Goal: Task Accomplishment & Management: Use online tool/utility

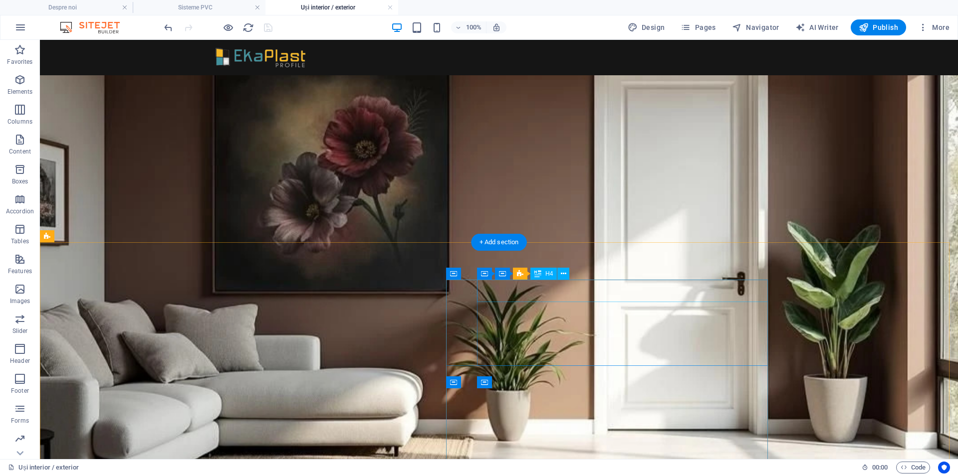
scroll to position [238, 0]
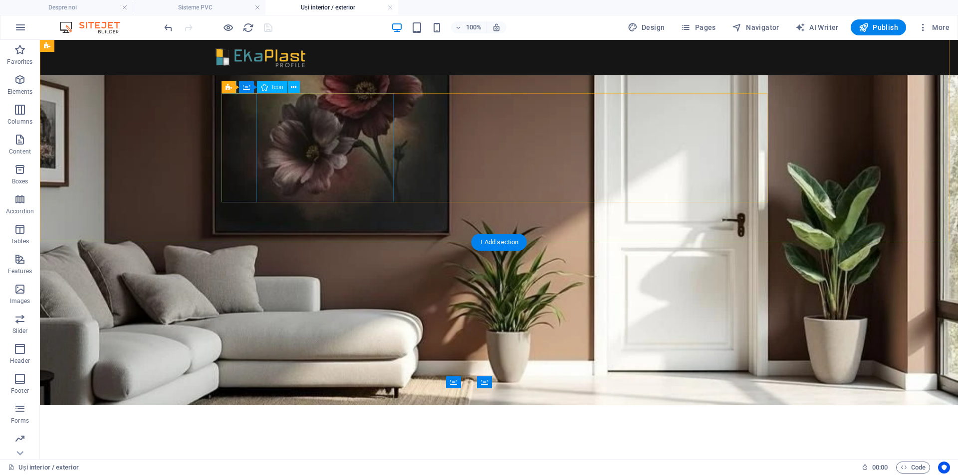
select select "xMidYMid"
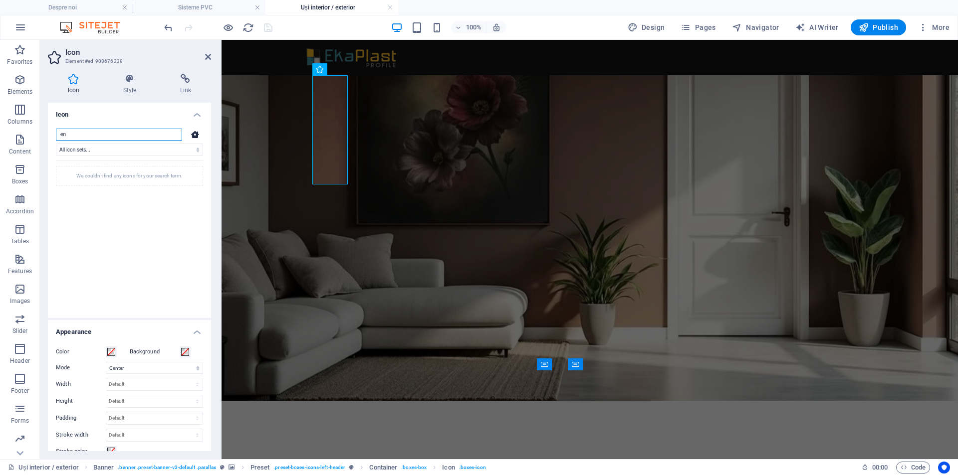
type input "e"
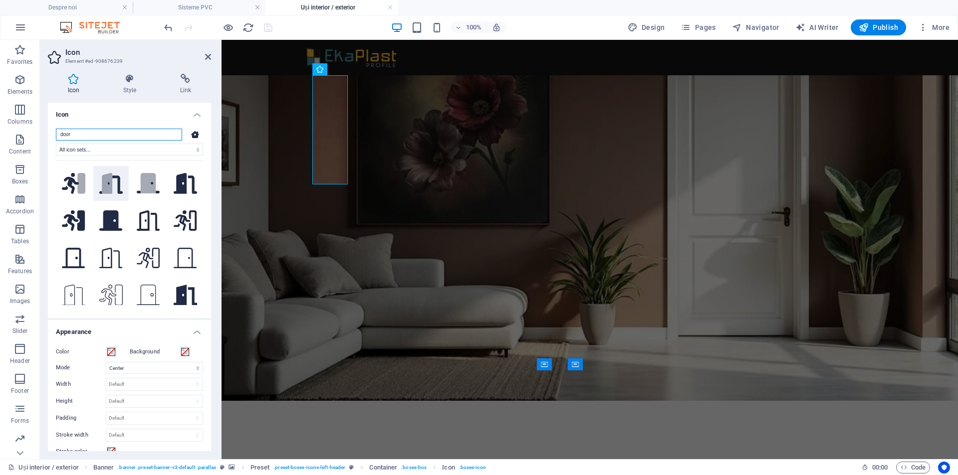
type input "door"
click at [117, 183] on icon at bounding box center [110, 185] width 23 height 18
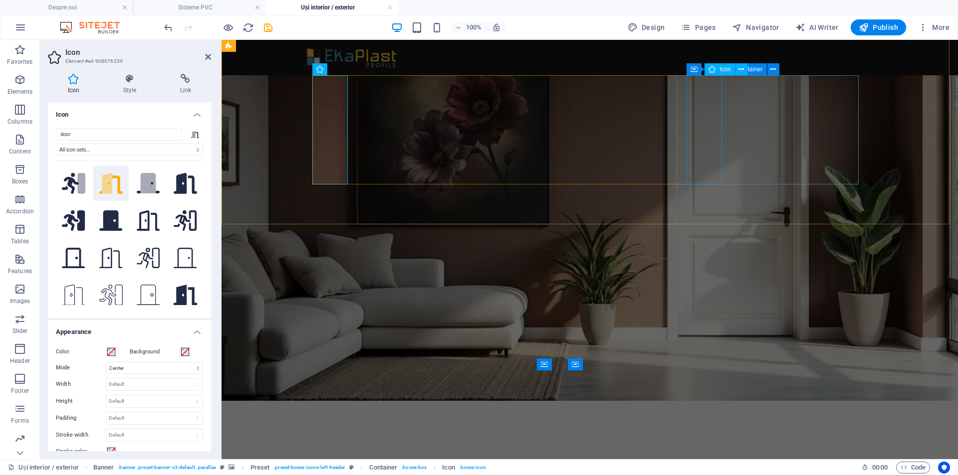
select select "xMidYMid"
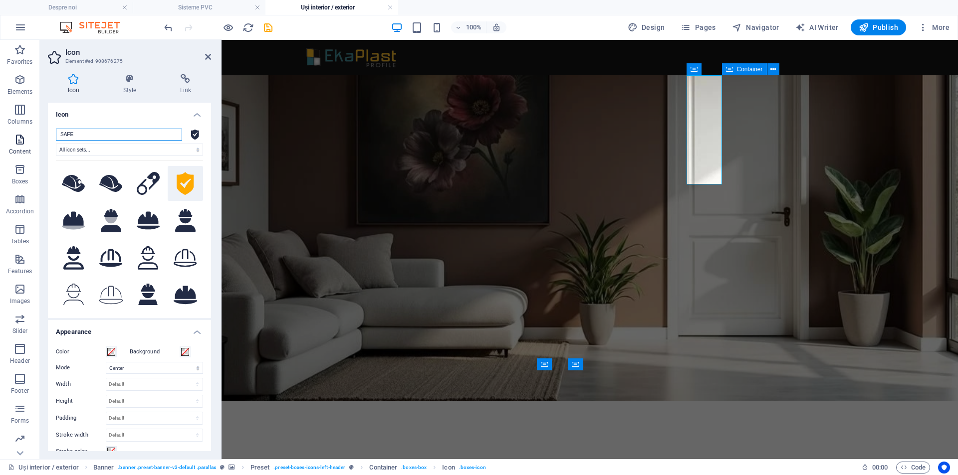
drag, startPoint x: 106, startPoint y: 135, endPoint x: 0, endPoint y: 130, distance: 105.9
click at [0, 130] on section "Favorites Elements Columns Content Boxes Accordion Tables Features Images Slide…" at bounding box center [479, 249] width 958 height 419
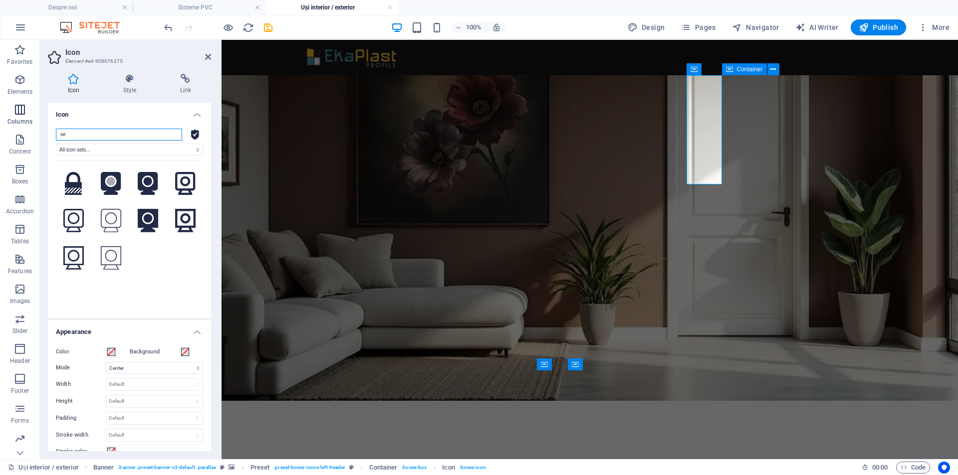
type input "s"
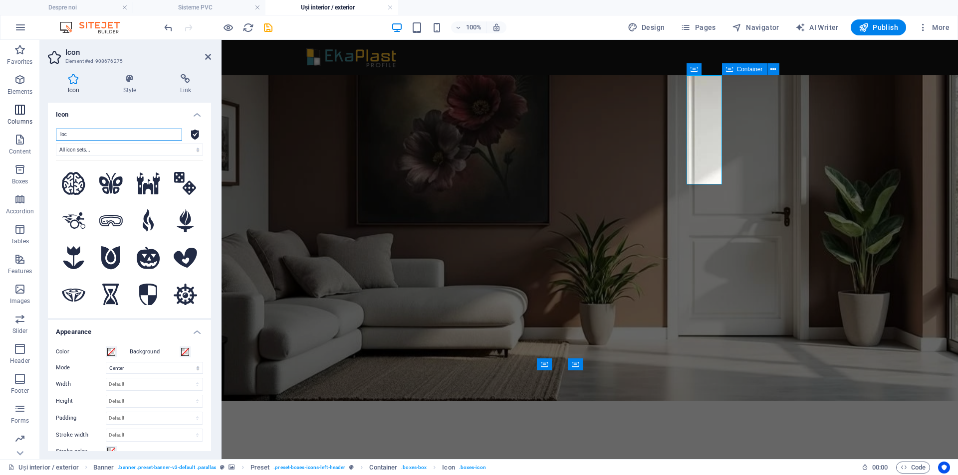
type input "lock"
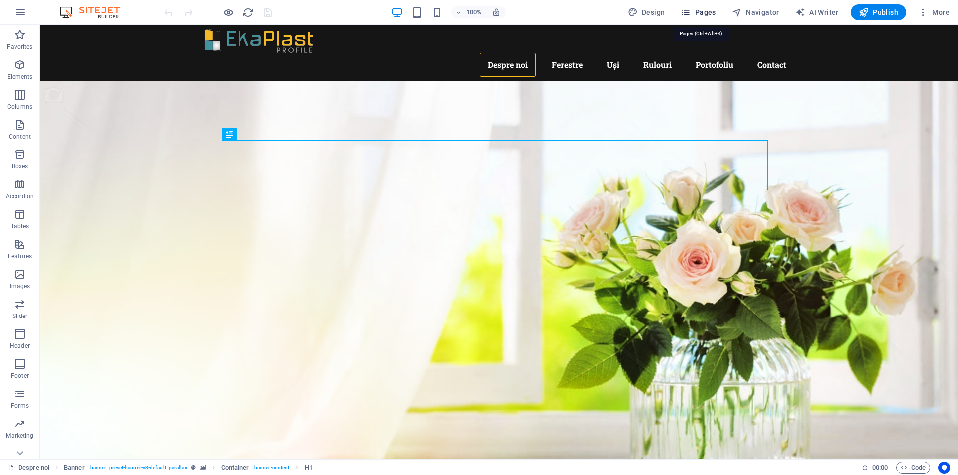
click at [709, 11] on span "Pages" at bounding box center [697, 12] width 35 height 10
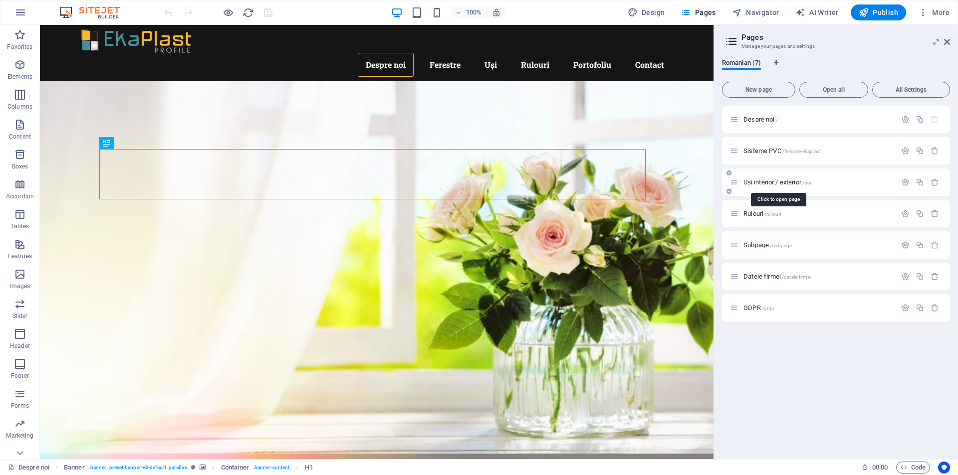
click at [781, 184] on span "Uși interior / exterior /usi" at bounding box center [776, 182] width 67 height 7
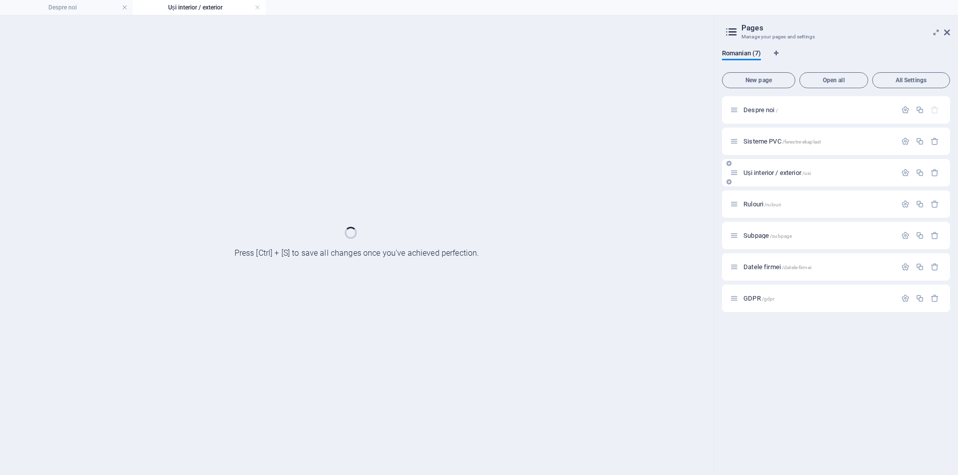
click at [781, 184] on div "Uși interior / exterior /usi" at bounding box center [836, 172] width 228 height 27
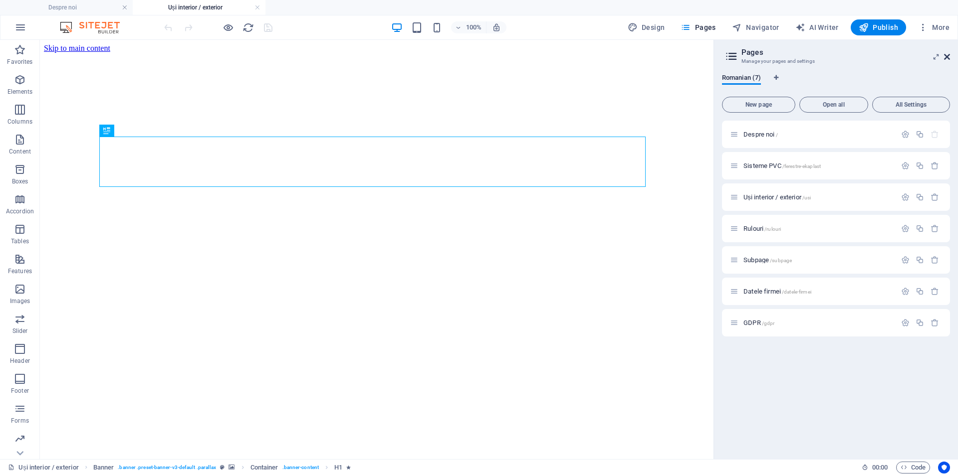
drag, startPoint x: 946, startPoint y: 57, endPoint x: 811, endPoint y: 37, distance: 136.2
click at [946, 57] on icon at bounding box center [947, 57] width 6 height 8
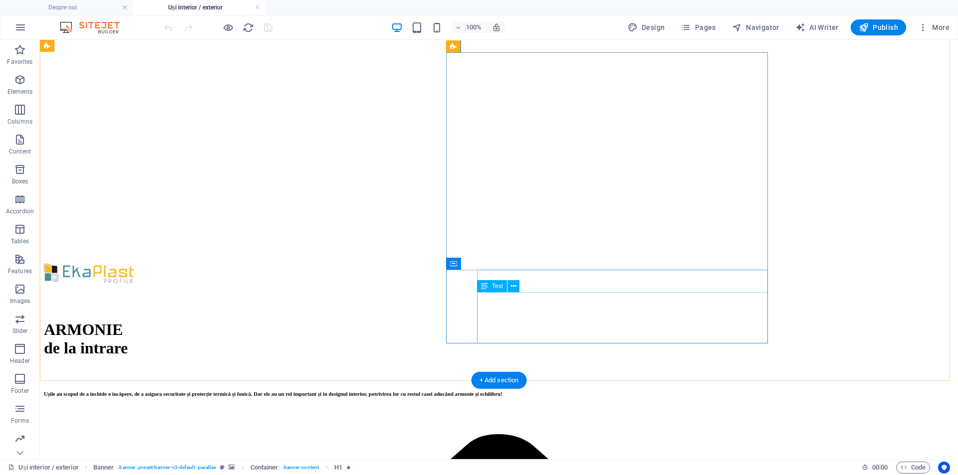
scroll to position [465, 0]
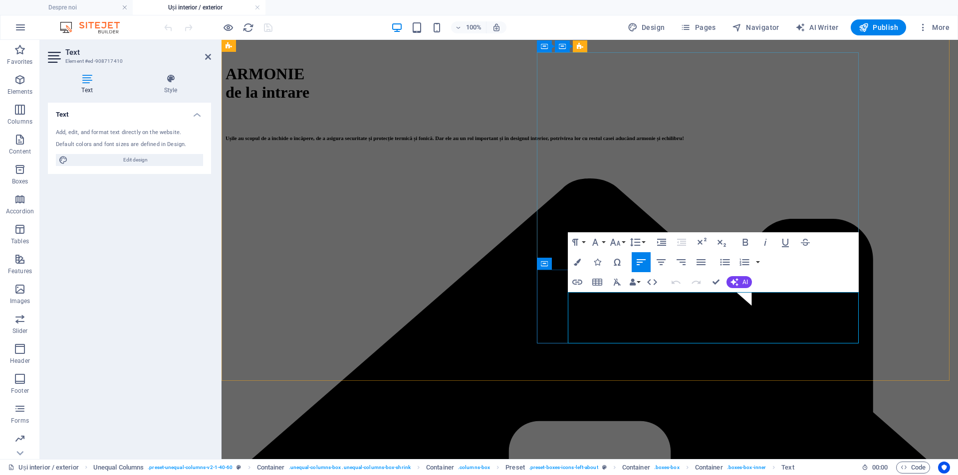
scroll to position [447, 0]
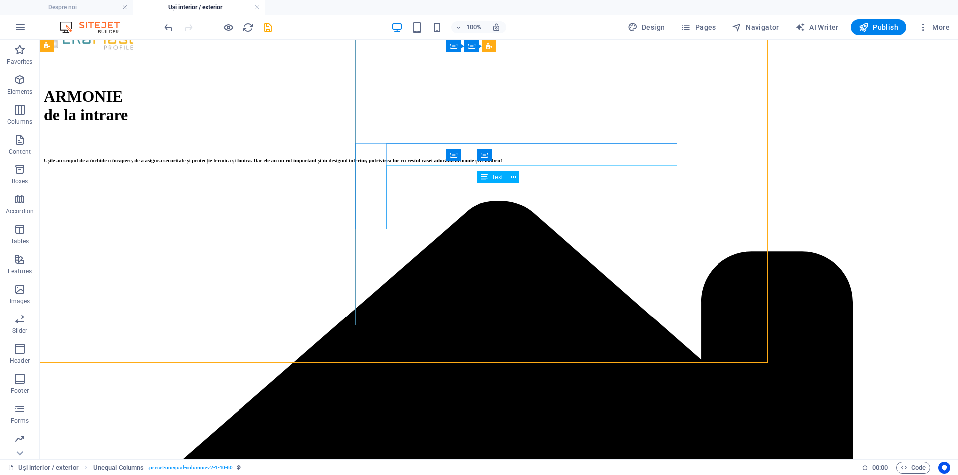
scroll to position [465, 0]
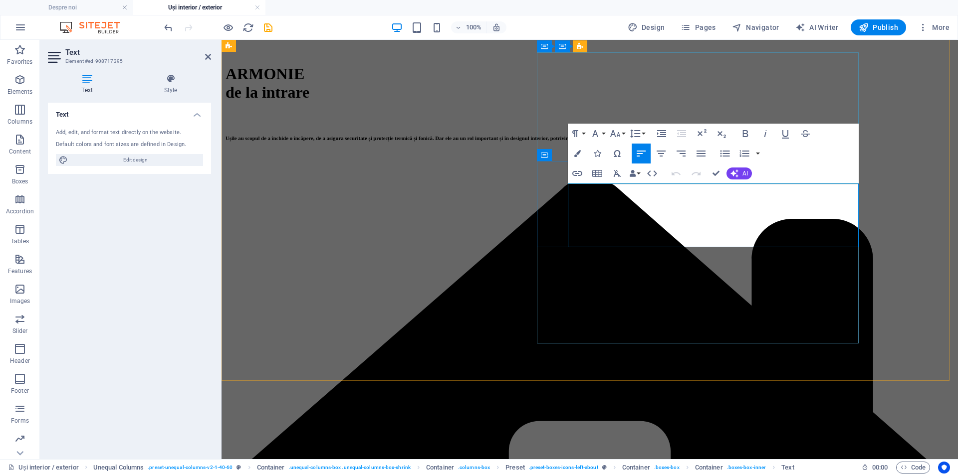
scroll to position [447, 0]
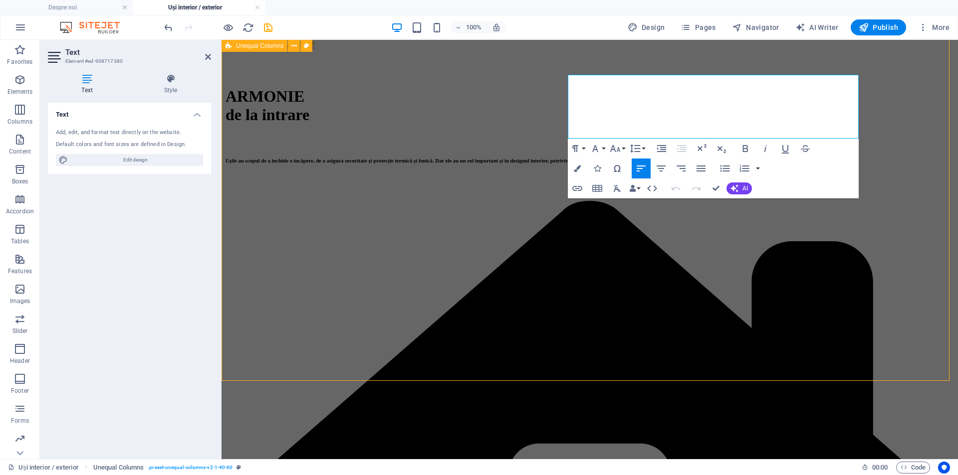
scroll to position [465, 0]
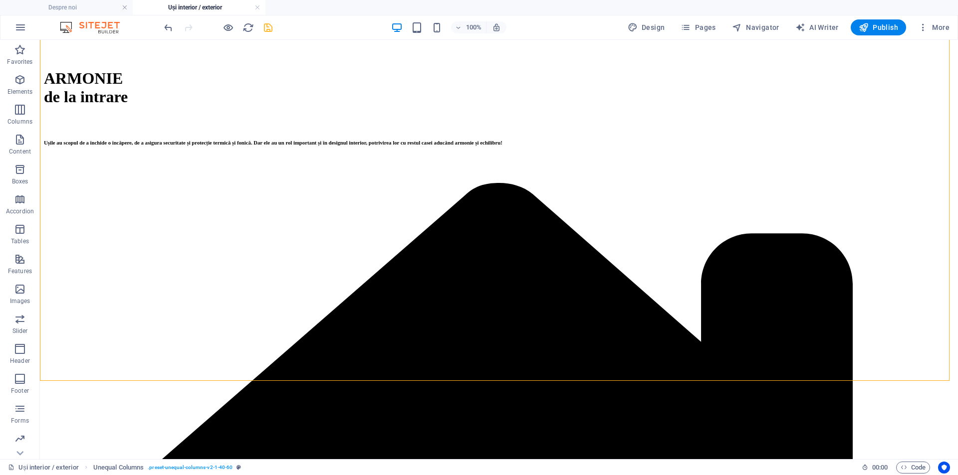
click at [265, 29] on icon "save" at bounding box center [267, 27] width 11 height 11
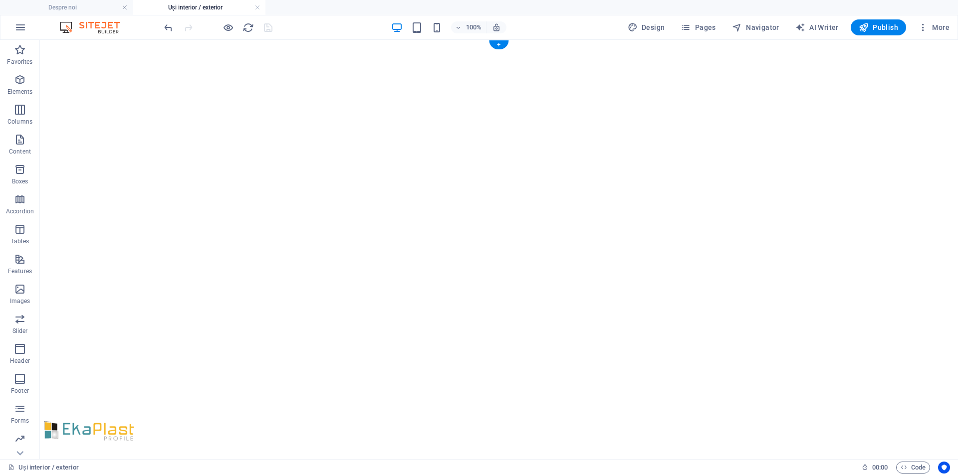
scroll to position [0, 0]
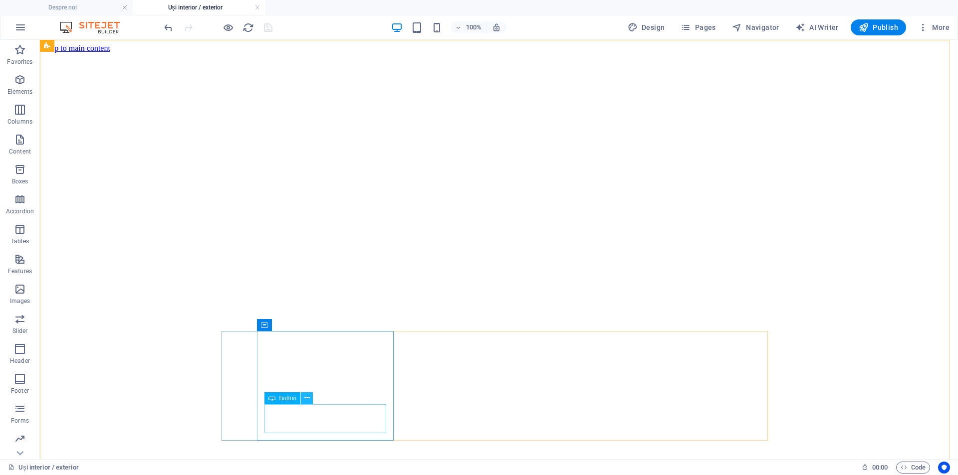
click at [306, 399] on icon at bounding box center [306, 398] width 5 height 10
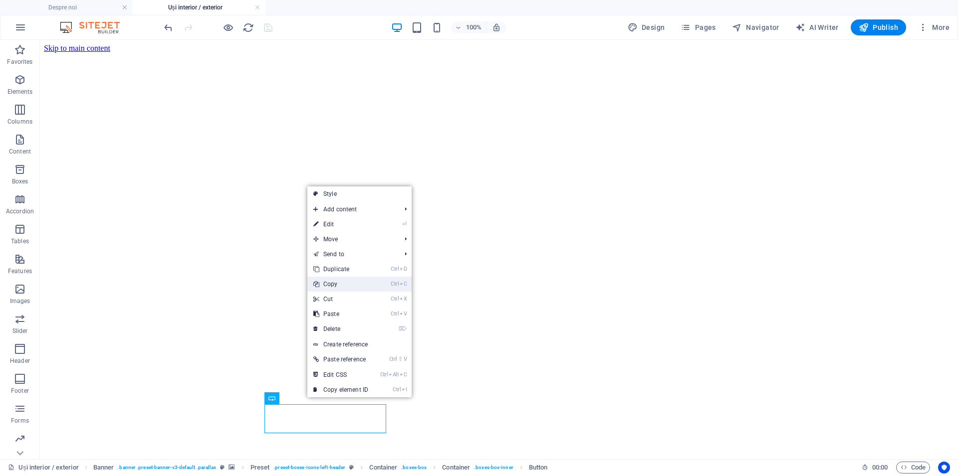
drag, startPoint x: 351, startPoint y: 281, endPoint x: 459, endPoint y: 386, distance: 150.6
click at [351, 281] on link "Ctrl C Copy" at bounding box center [340, 284] width 67 height 15
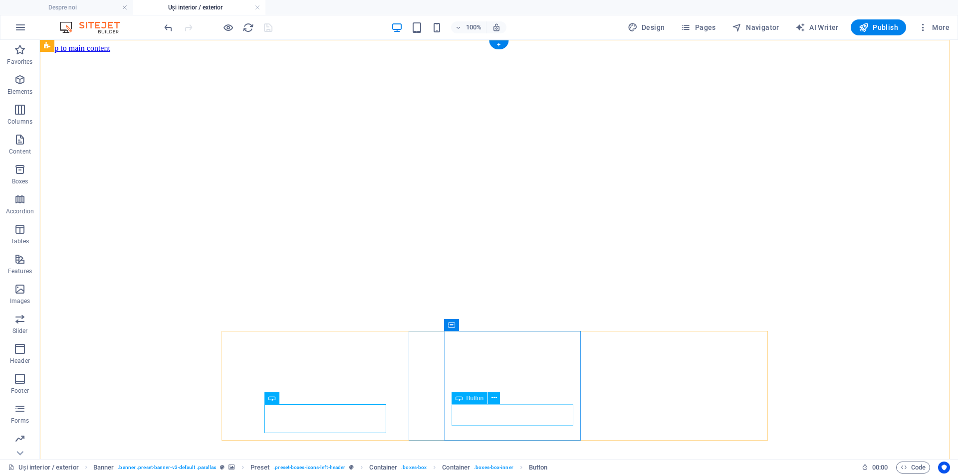
click at [491, 398] on icon at bounding box center [493, 398] width 5 height 10
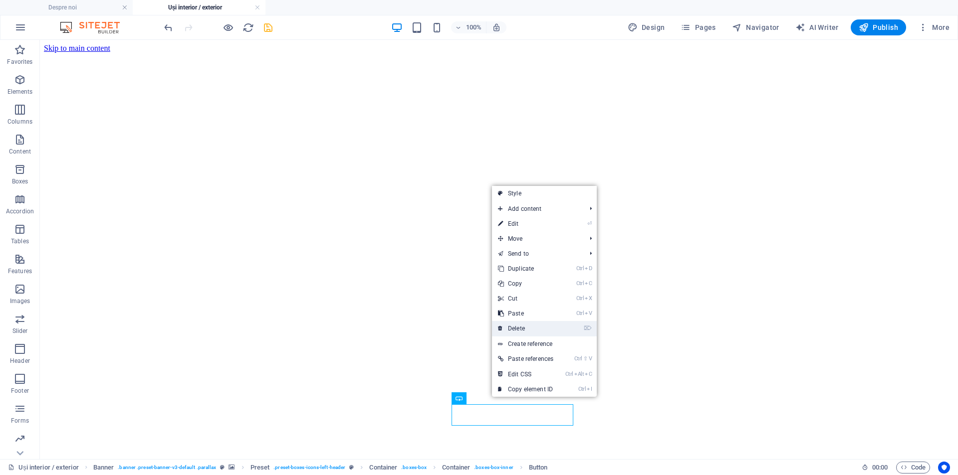
click at [534, 322] on link "⌦ Delete" at bounding box center [525, 328] width 67 height 15
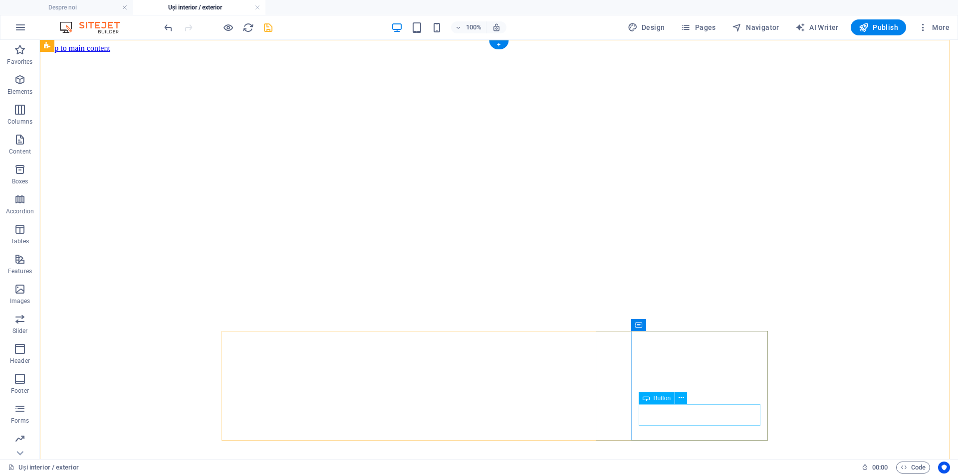
click at [683, 397] on icon at bounding box center [680, 398] width 5 height 10
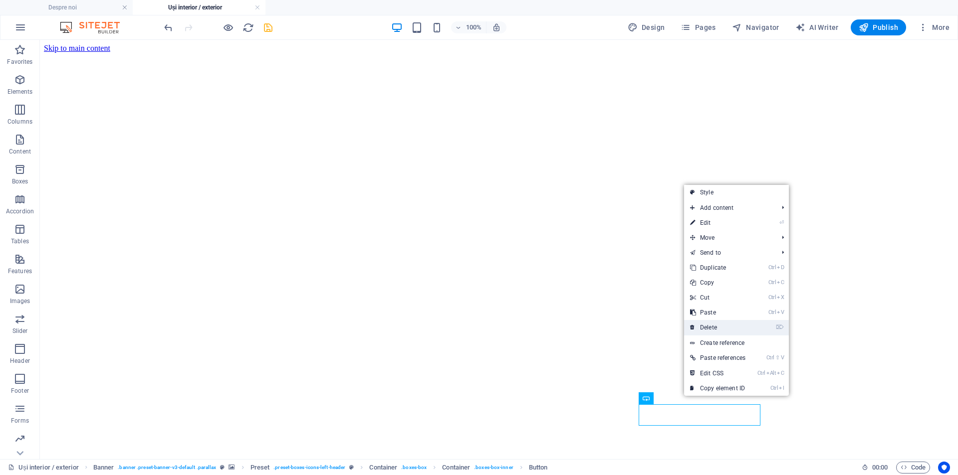
click at [719, 326] on link "⌦ Delete" at bounding box center [717, 327] width 67 height 15
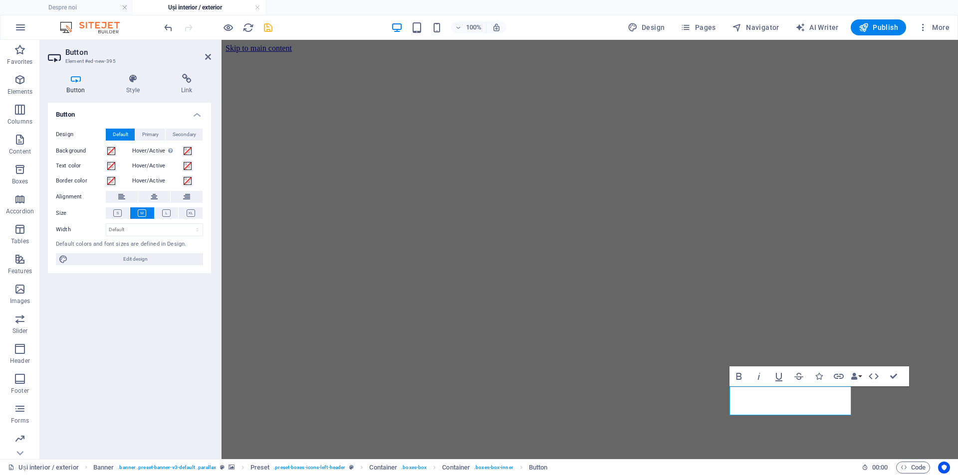
click at [245, 53] on figure at bounding box center [589, 53] width 728 height 0
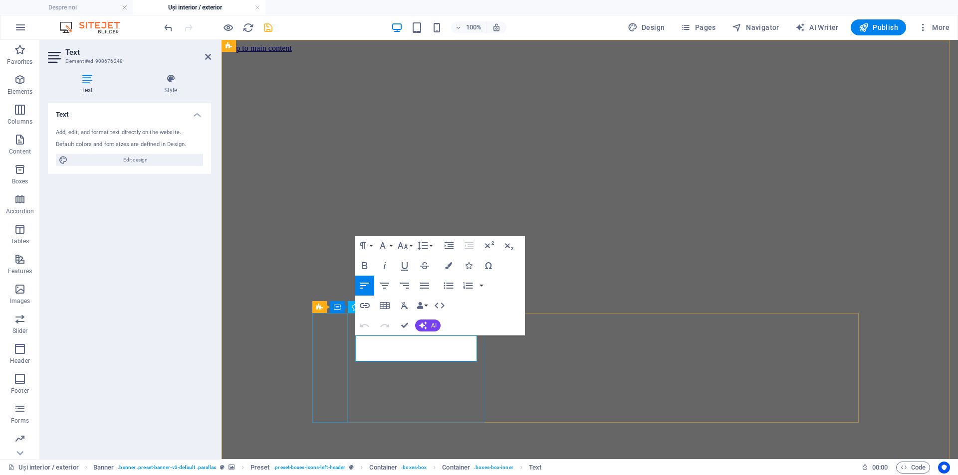
drag, startPoint x: 369, startPoint y: 342, endPoint x: 347, endPoint y: 343, distance: 22.5
click at [891, 53] on figure at bounding box center [589, 53] width 728 height 0
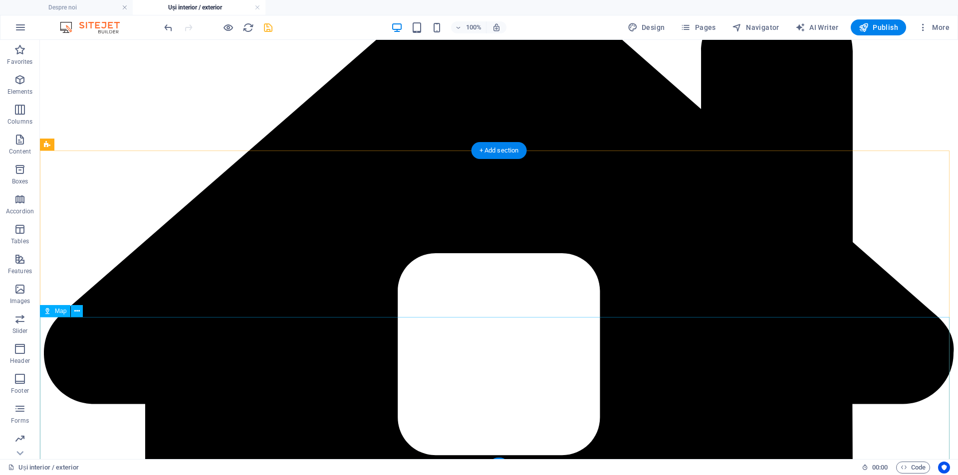
scroll to position [582, 0]
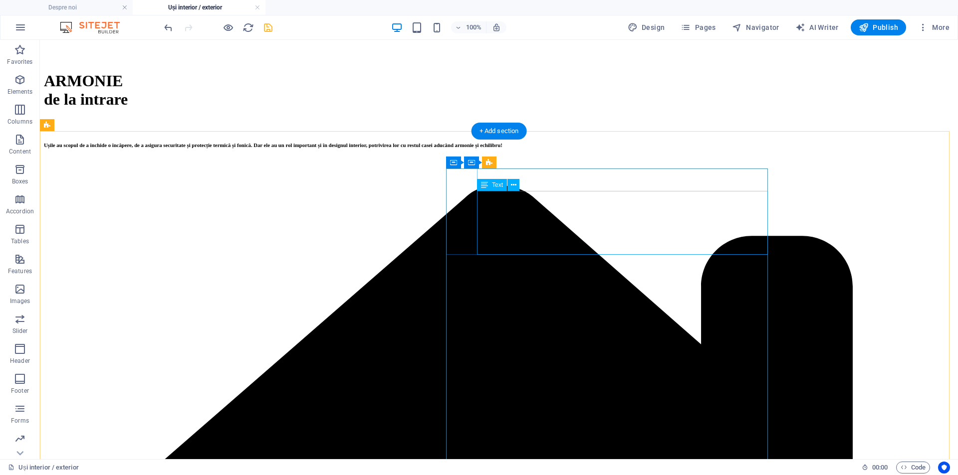
scroll to position [349, 0]
